Goal: Find specific page/section: Find specific page/section

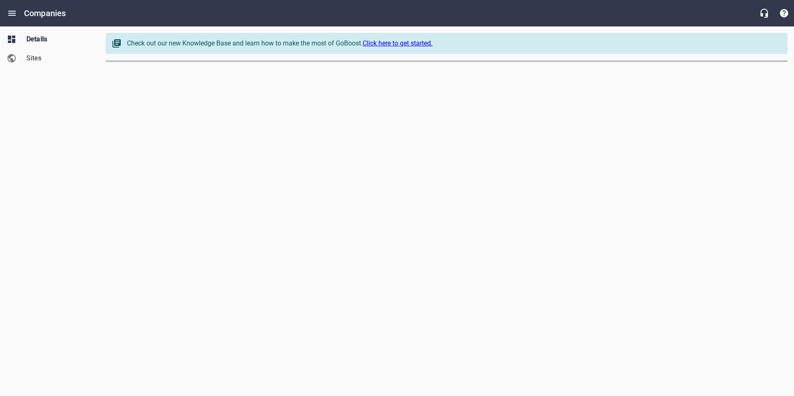
select select "[US_STATE]"
select select "62"
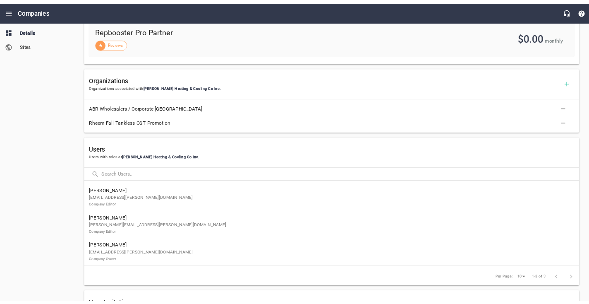
scroll to position [346, 0]
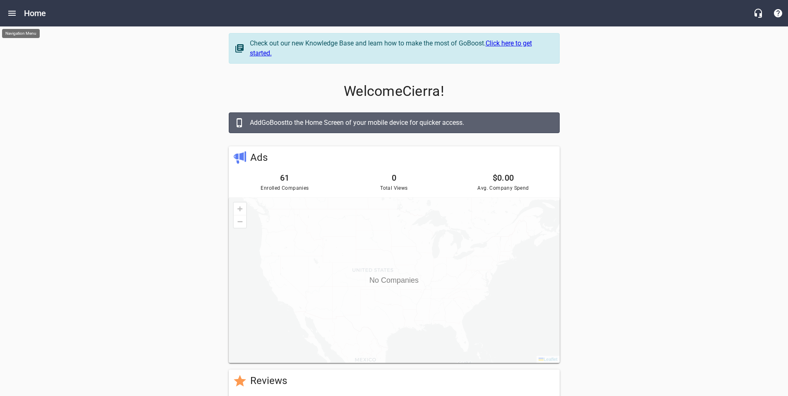
click at [12, 13] on icon "Open drawer" at bounding box center [11, 13] width 7 height 5
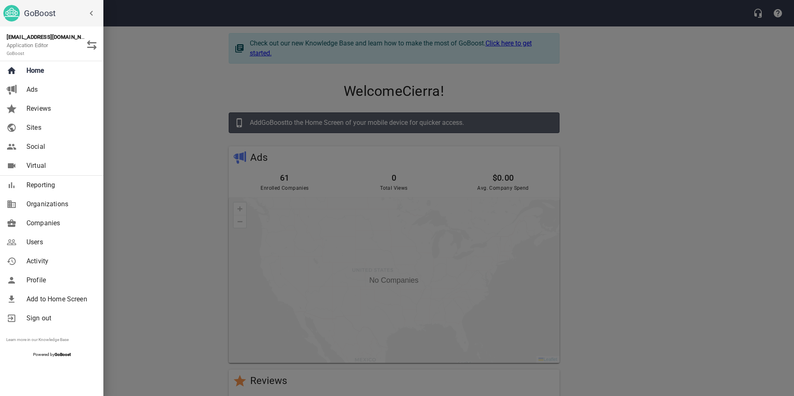
click at [42, 222] on span "Companies" at bounding box center [59, 223] width 67 height 10
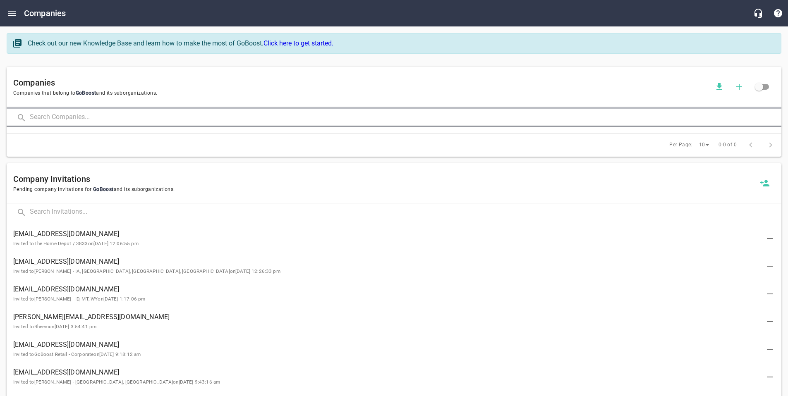
click at [84, 122] on input "text" at bounding box center [406, 118] width 752 height 18
type input "target temp"
click button at bounding box center [0, 0] width 0 height 0
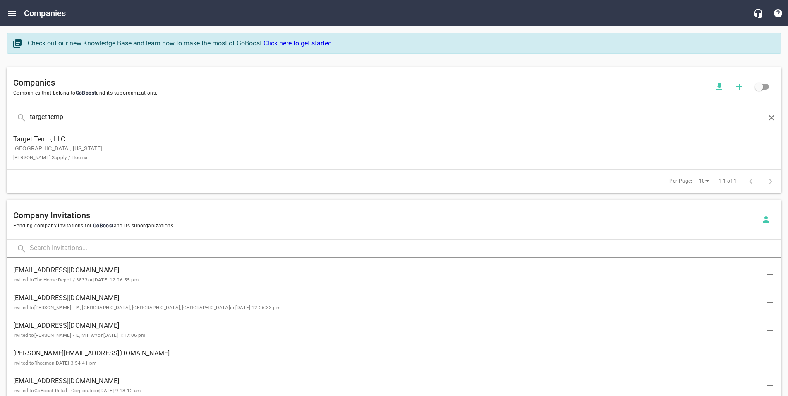
click at [32, 142] on span "Target Temp, LLC" at bounding box center [387, 139] width 748 height 10
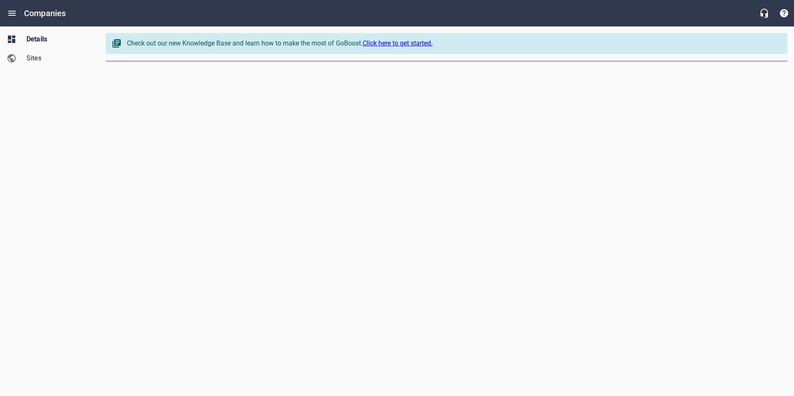
select select "[US_STATE]"
select select "63"
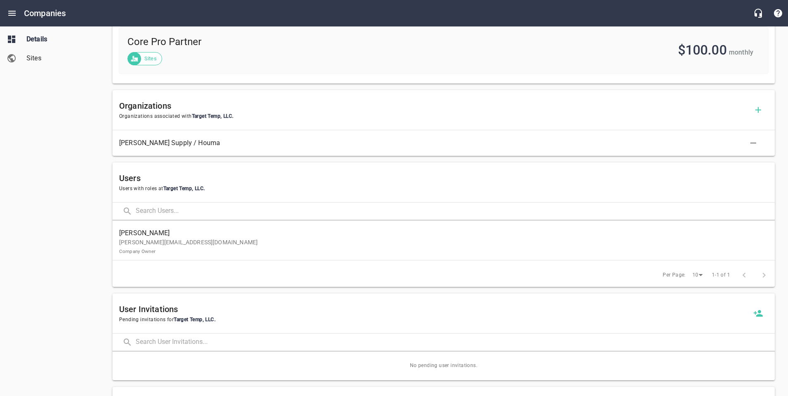
scroll to position [388, 0]
click at [308, 235] on span "Aucoin, Teri" at bounding box center [440, 233] width 643 height 10
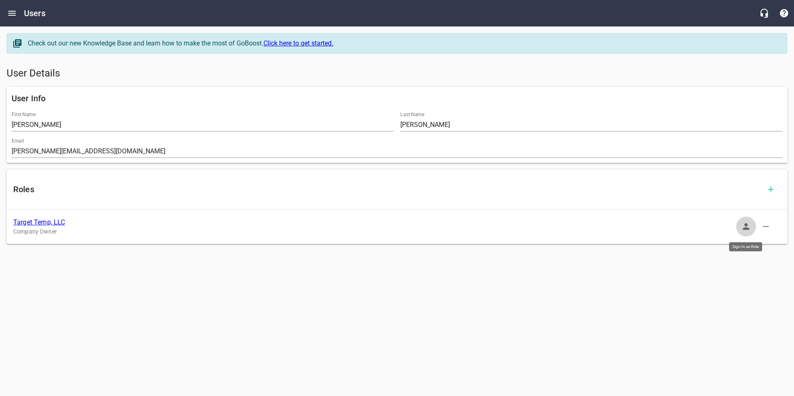
click at [745, 228] on icon "button" at bounding box center [746, 226] width 7 height 7
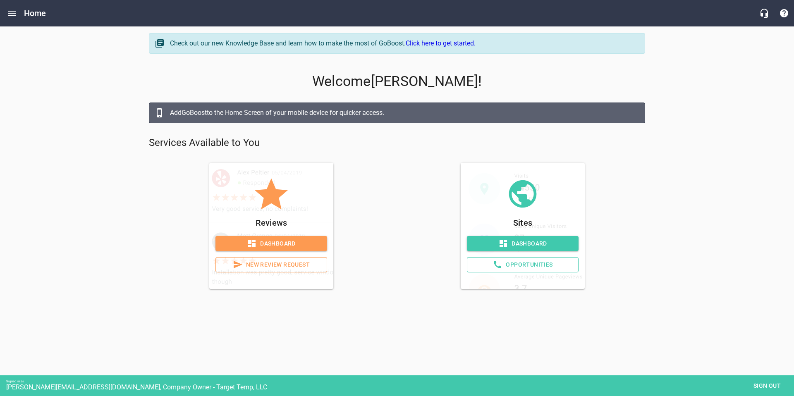
click at [530, 244] on span "Dashboard" at bounding box center [523, 244] width 98 height 10
